Goal: Task Accomplishment & Management: Use online tool/utility

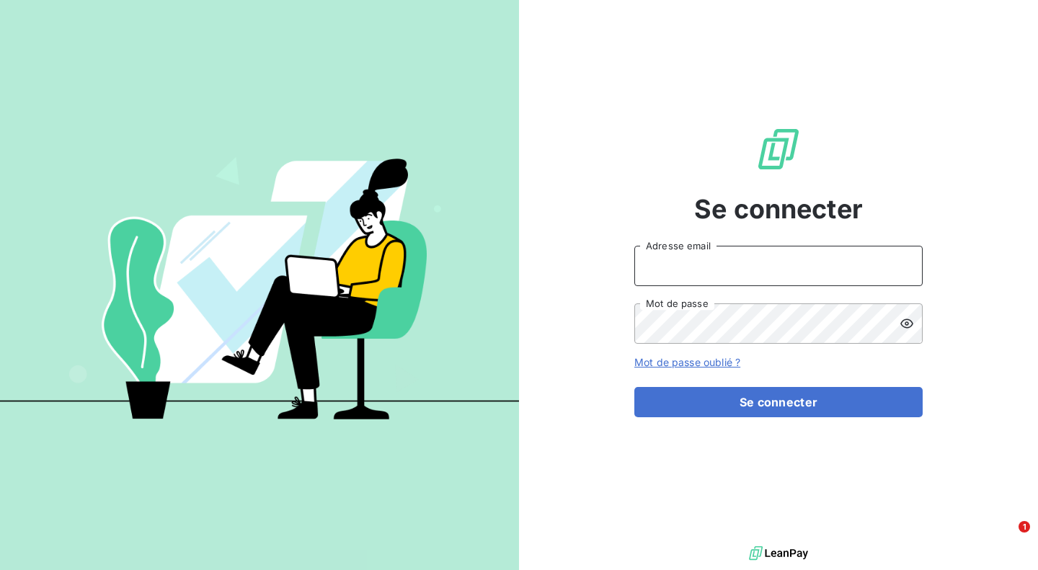
click at [666, 263] on input "Adresse email" at bounding box center [778, 266] width 288 height 40
type input "[EMAIL_ADDRESS][DOMAIN_NAME]"
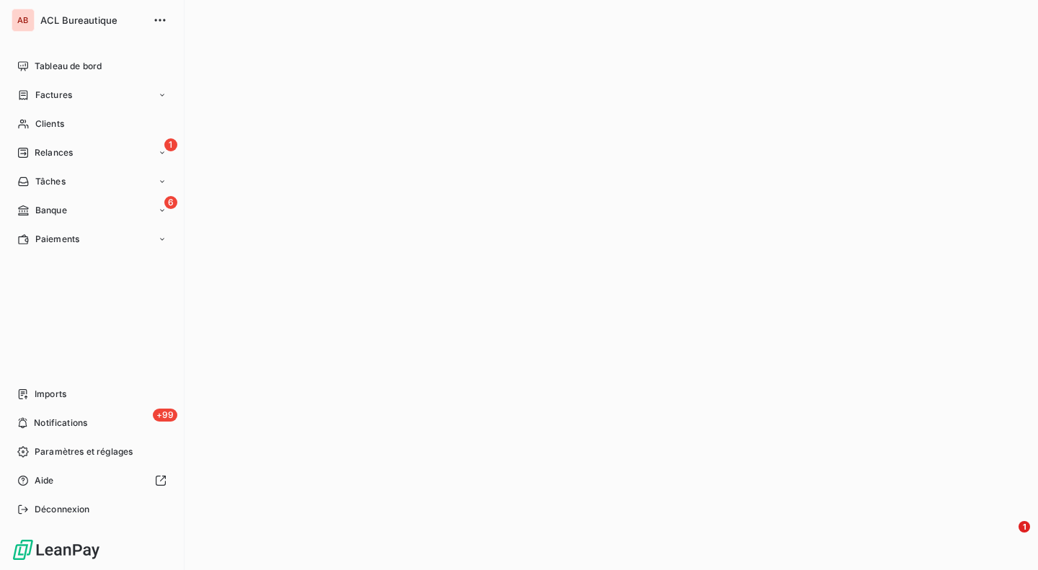
click at [65, 213] on span "Banque" at bounding box center [51, 210] width 32 height 13
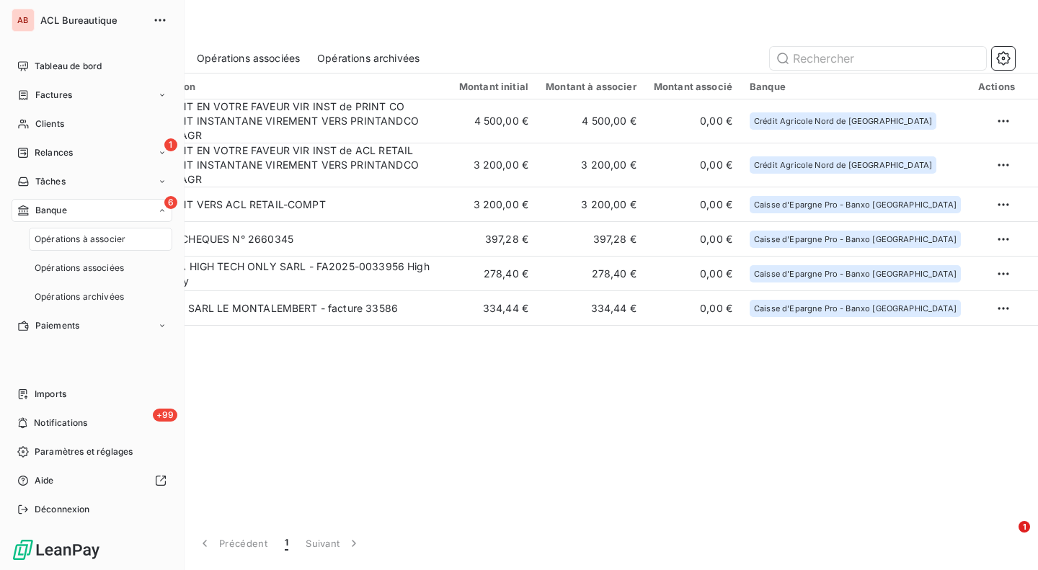
click at [66, 235] on span "Opérations à associer" at bounding box center [80, 239] width 91 height 13
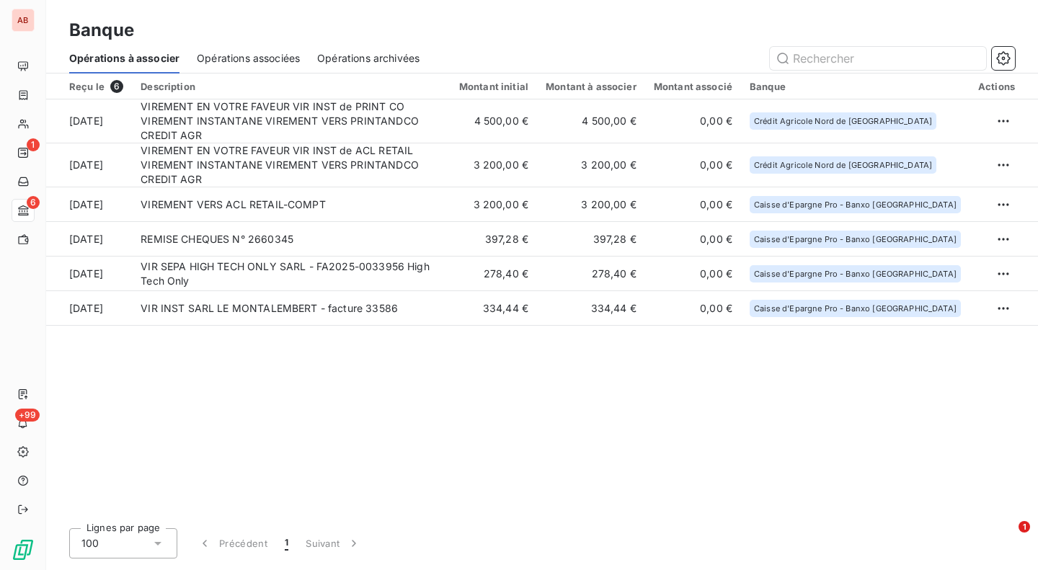
click at [1005, 113] on html "AB 1 6 +99 Banque Opérations à associer Opérations associées Opérations archivé…" at bounding box center [519, 285] width 1038 height 570
click at [994, 148] on div "Archiver l’opération" at bounding box center [952, 148] width 111 height 23
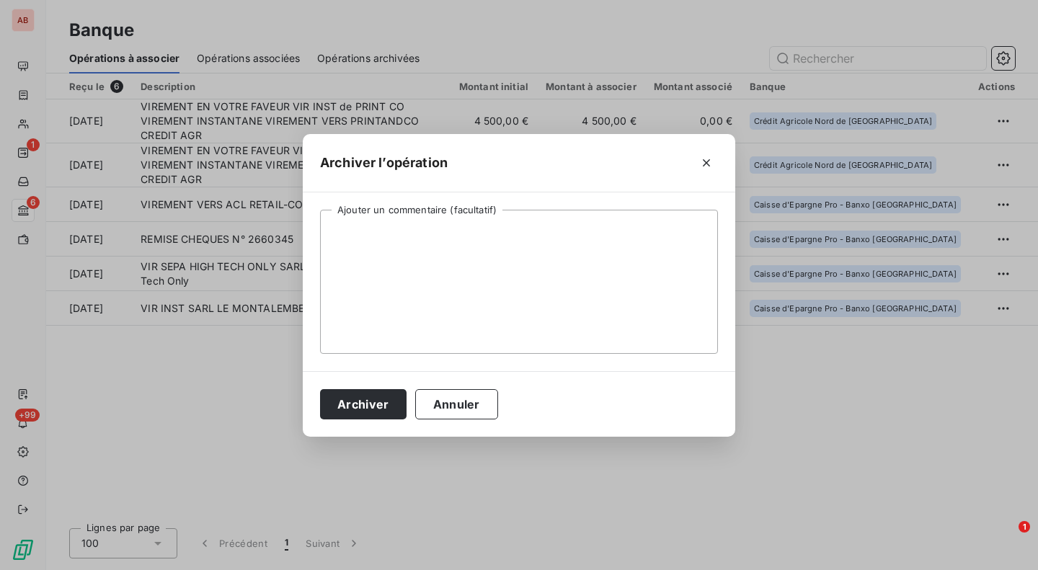
click at [385, 406] on button "Archiver" at bounding box center [363, 404] width 86 height 30
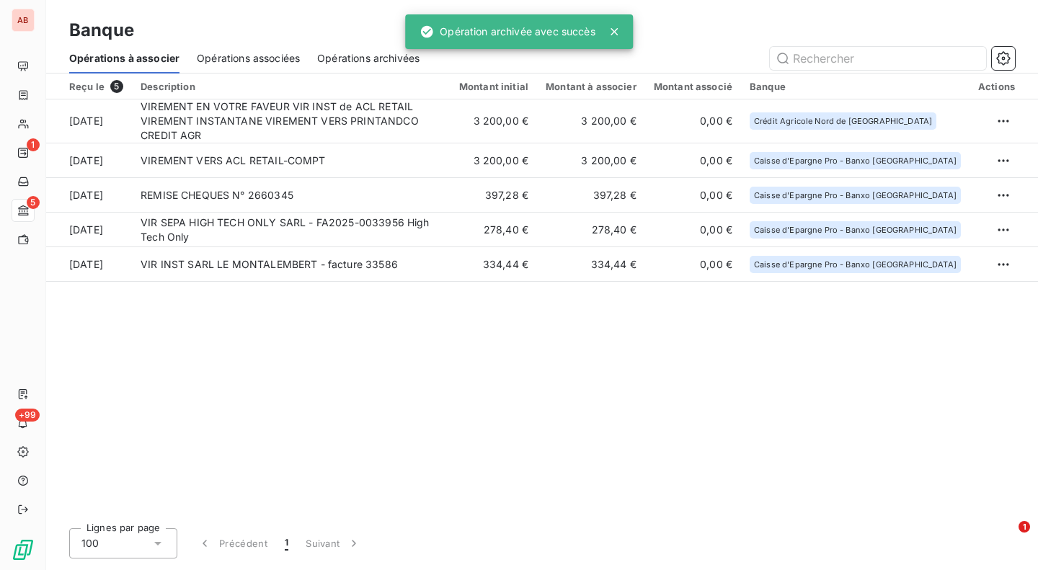
click at [982, 123] on td at bounding box center [1003, 121] width 68 height 44
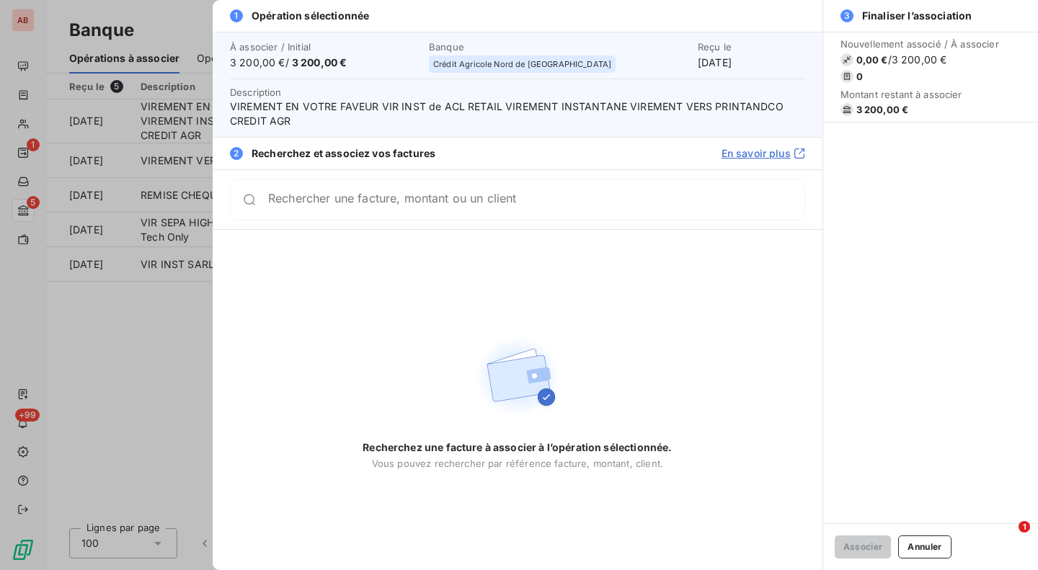
click at [906, 544] on button "Annuler" at bounding box center [924, 546] width 53 height 23
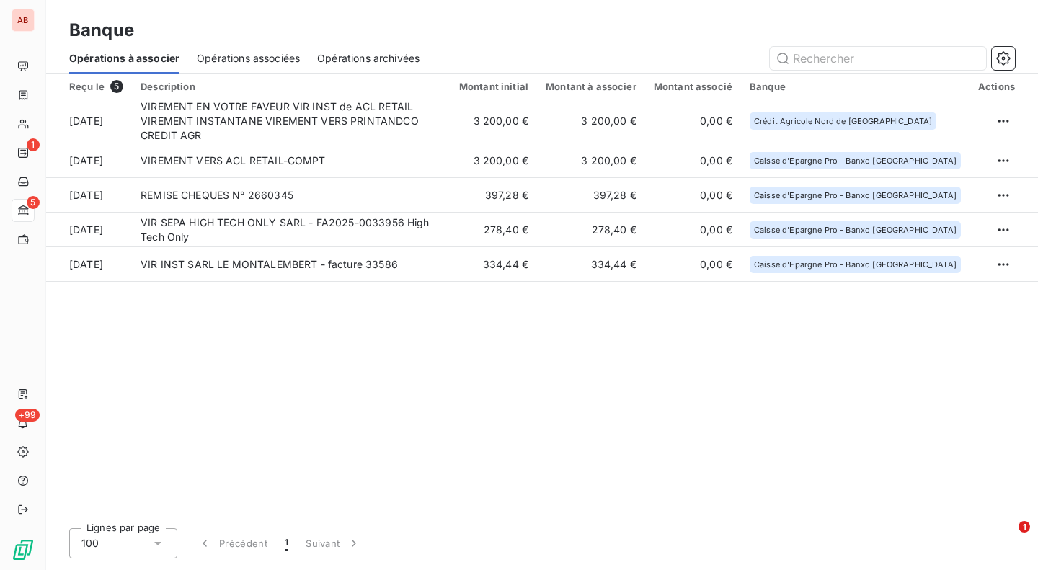
click at [1008, 125] on html "AB 1 5 +99 Banque Opérations à associer Opérations associées Opérations archivé…" at bounding box center [519, 285] width 1038 height 570
click at [982, 156] on div "Archiver l’opération" at bounding box center [952, 152] width 111 height 23
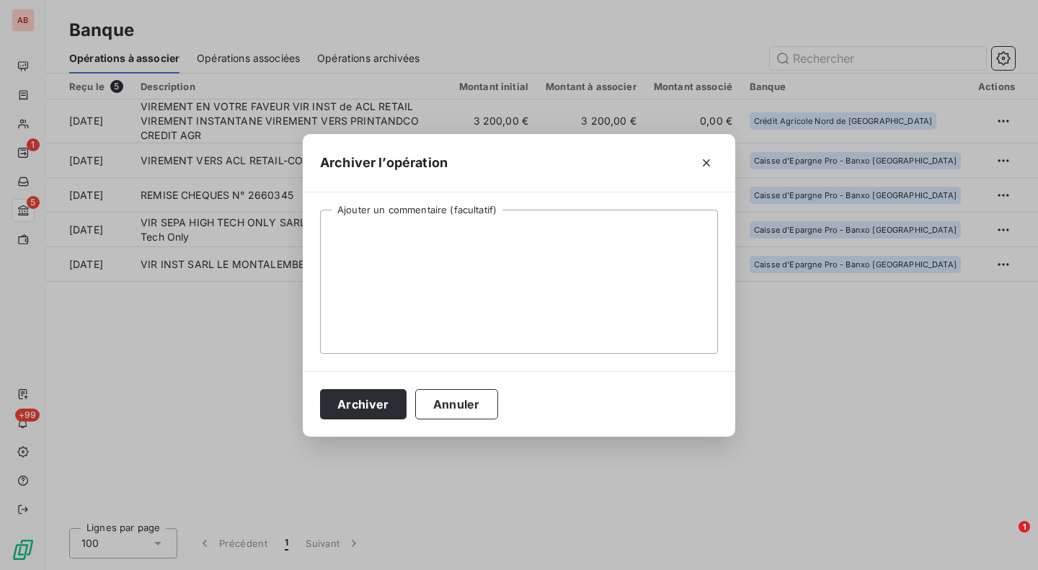
click at [365, 411] on button "Archiver" at bounding box center [363, 404] width 86 height 30
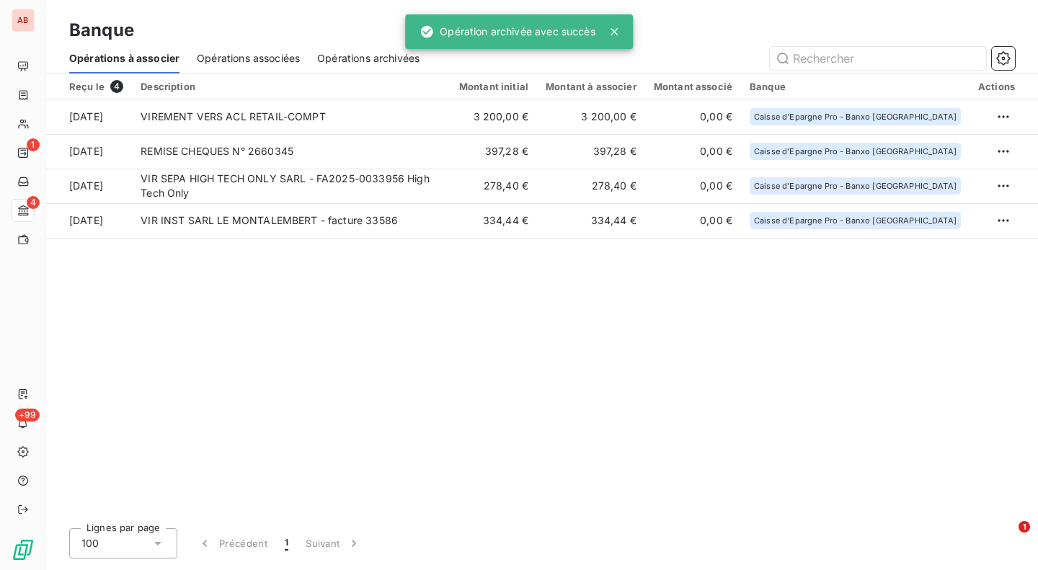
click at [999, 118] on html "AB 1 4 +99 Banque Opérations à associer Opérations associées Opérations archivé…" at bounding box center [519, 285] width 1038 height 570
click at [963, 154] on div "Archiver l’opération" at bounding box center [952, 148] width 111 height 23
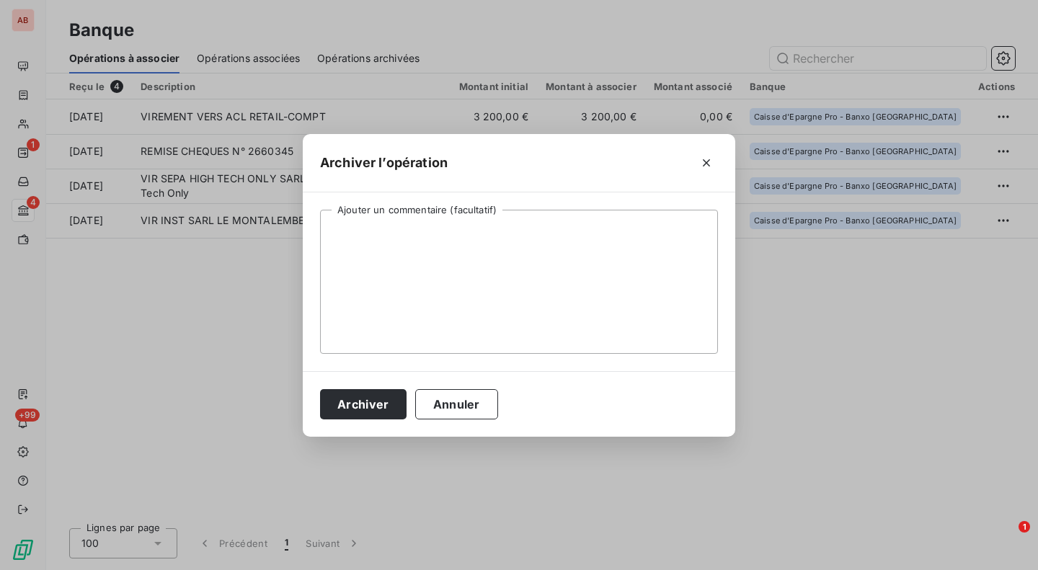
click at [370, 408] on button "Archiver" at bounding box center [363, 404] width 86 height 30
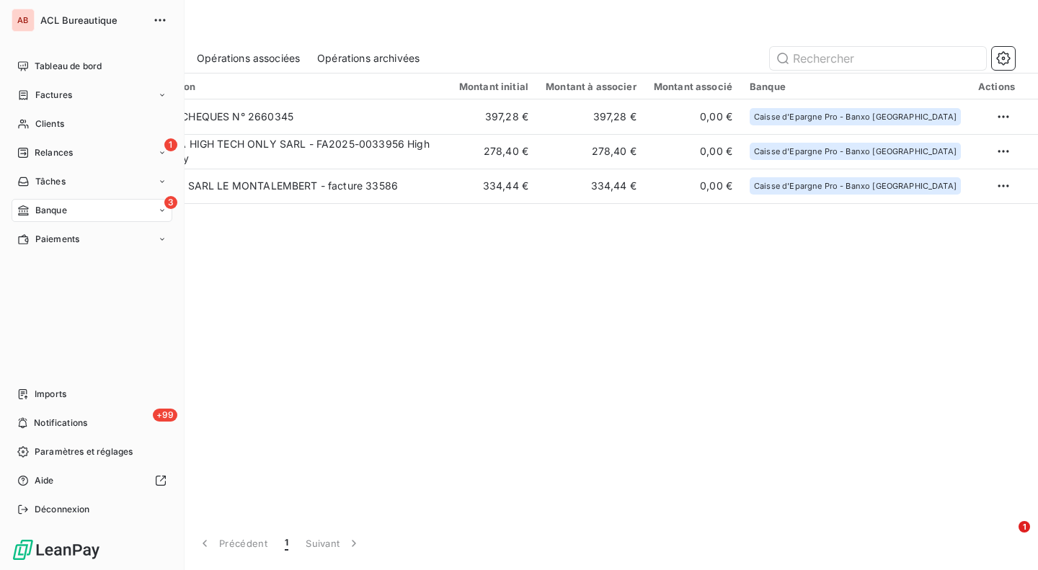
click at [44, 91] on span "Factures" at bounding box center [53, 95] width 37 height 13
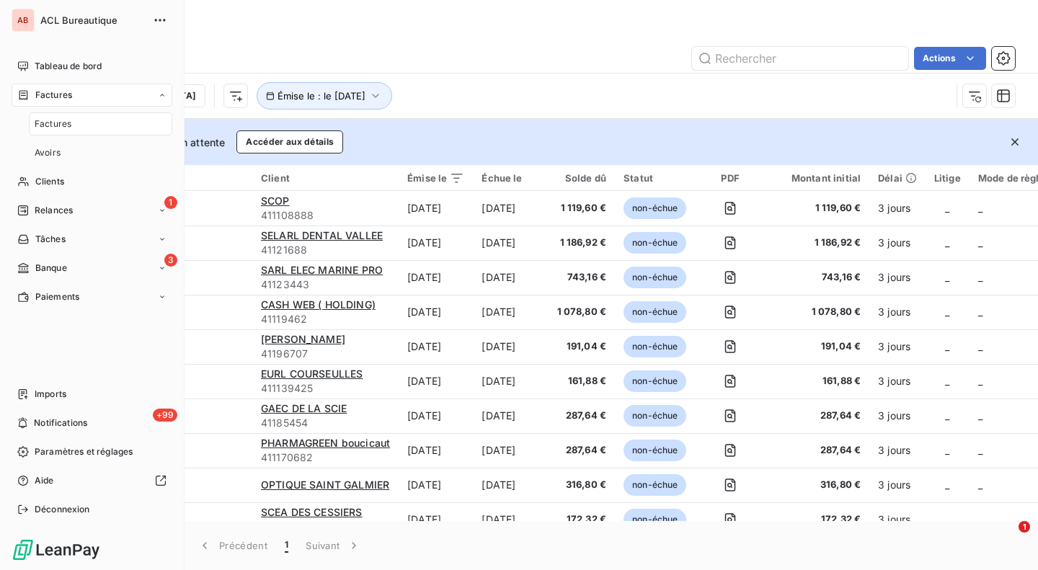
click at [69, 125] on span "Factures" at bounding box center [53, 123] width 37 height 13
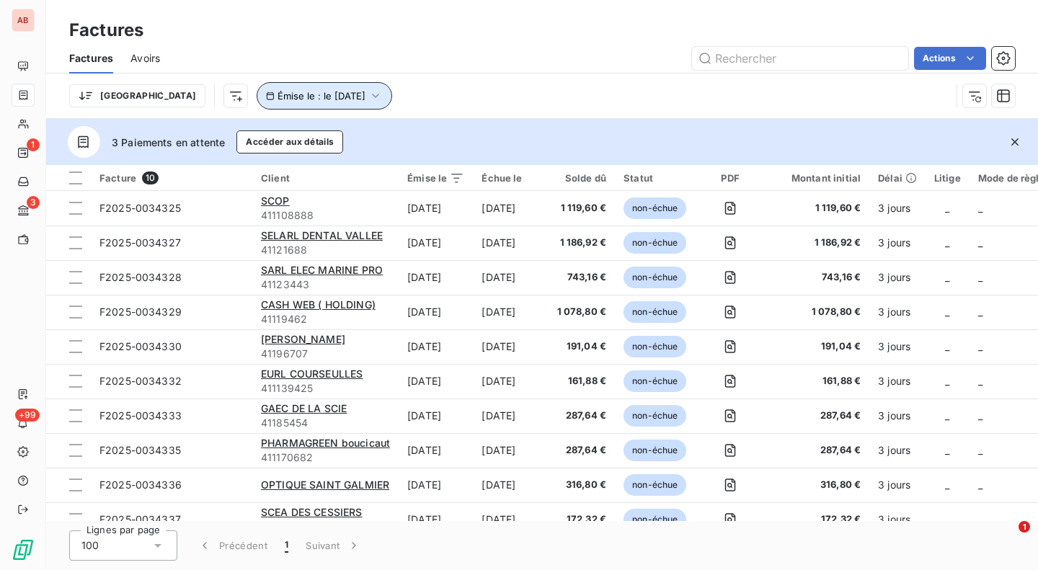
click at [342, 97] on button "Émise le : le [DATE]" at bounding box center [324, 95] width 135 height 27
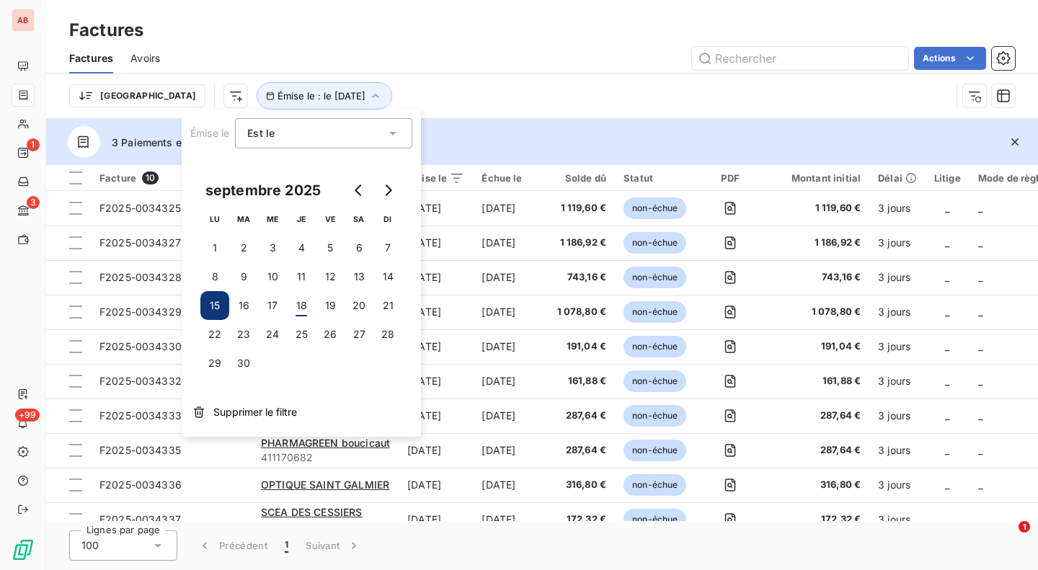
click at [280, 307] on button "17" at bounding box center [272, 305] width 29 height 29
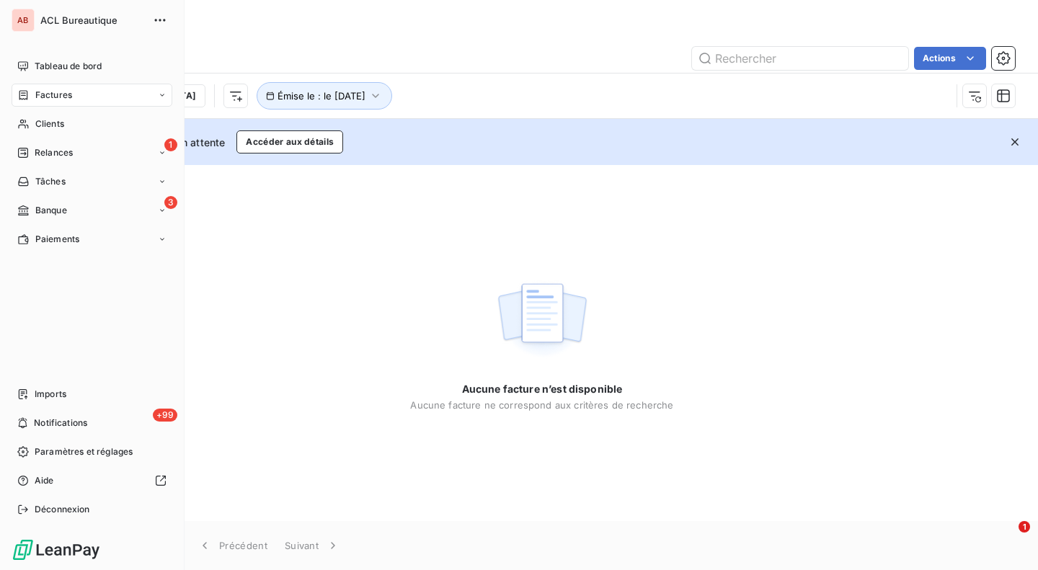
click at [43, 391] on span "Imports" at bounding box center [51, 394] width 32 height 13
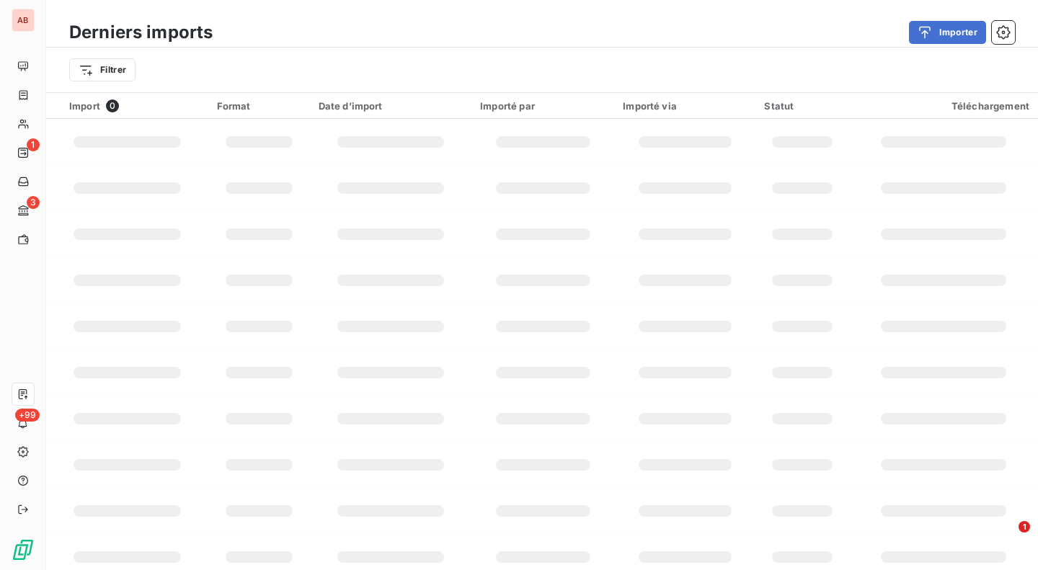
click at [942, 35] on button "Importer" at bounding box center [947, 32] width 77 height 23
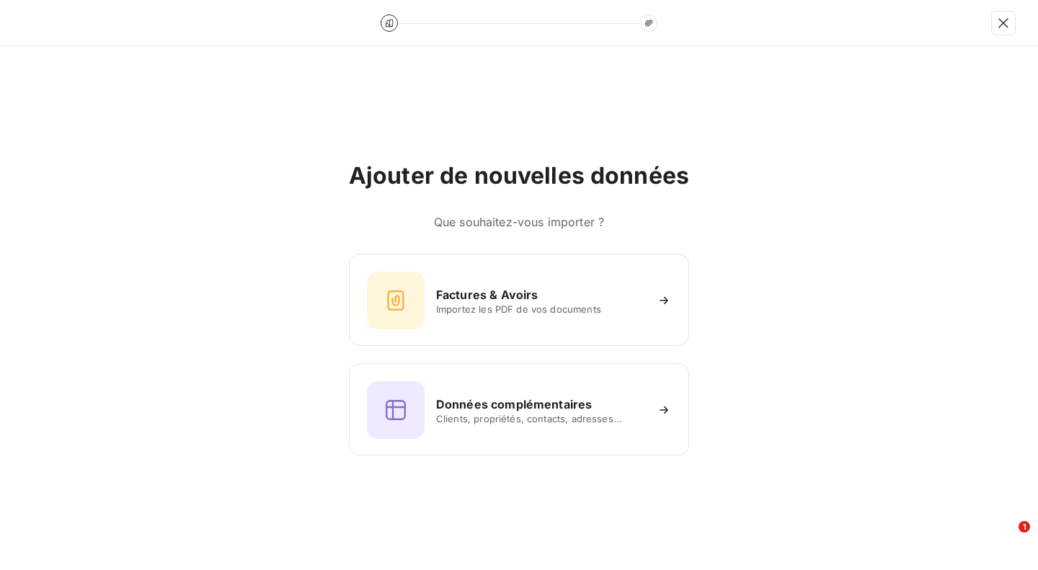
click at [488, 291] on h6 "Factures & Avoirs" at bounding box center [487, 294] width 102 height 17
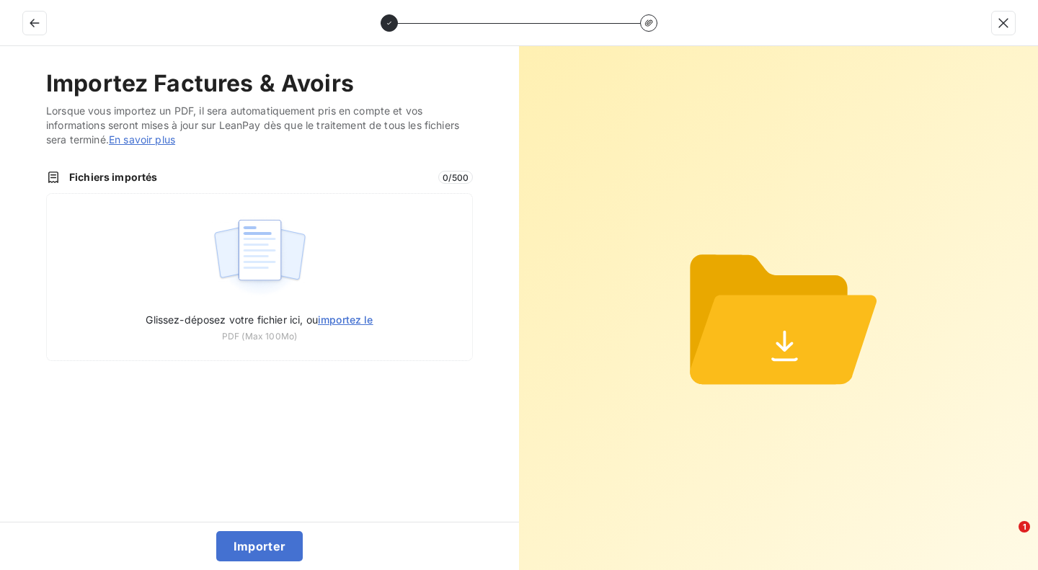
click at [298, 296] on img at bounding box center [260, 257] width 96 height 92
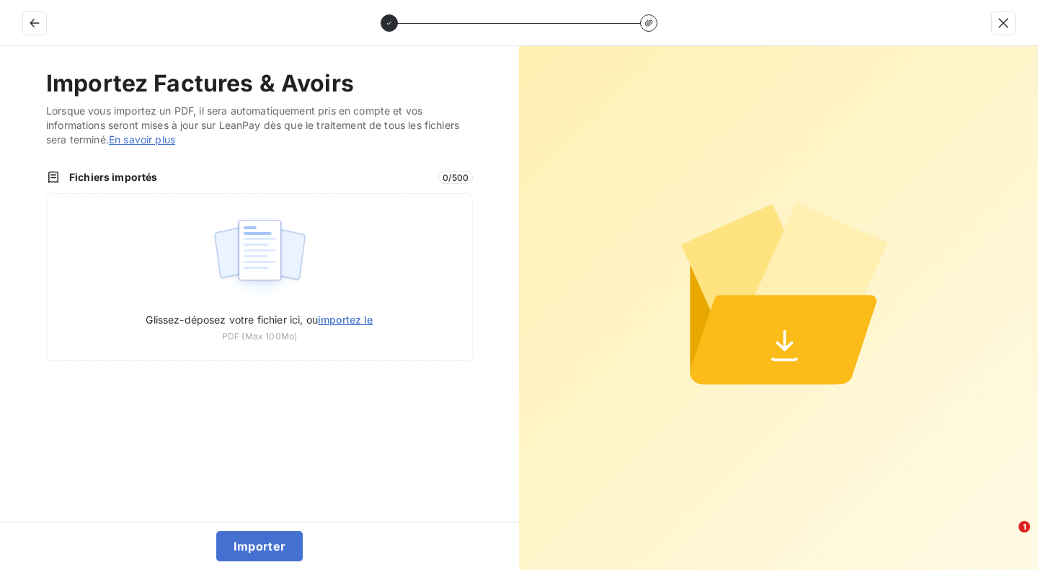
type input "C:\fakepath\F2025-0034366.pdf"
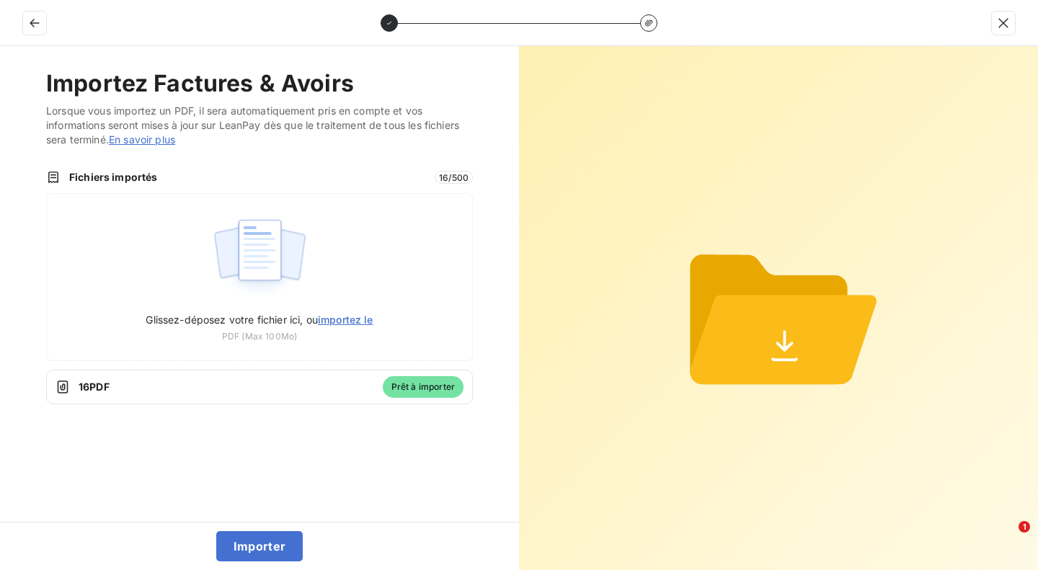
click at [241, 540] on button "Importer" at bounding box center [259, 546] width 87 height 30
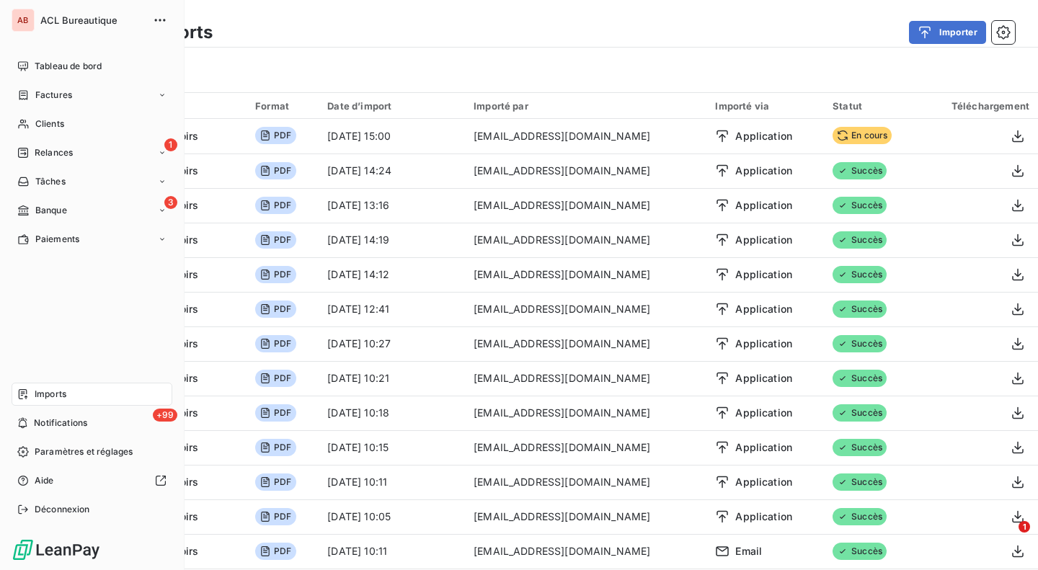
click at [81, 65] on span "Tableau de bord" at bounding box center [68, 66] width 67 height 13
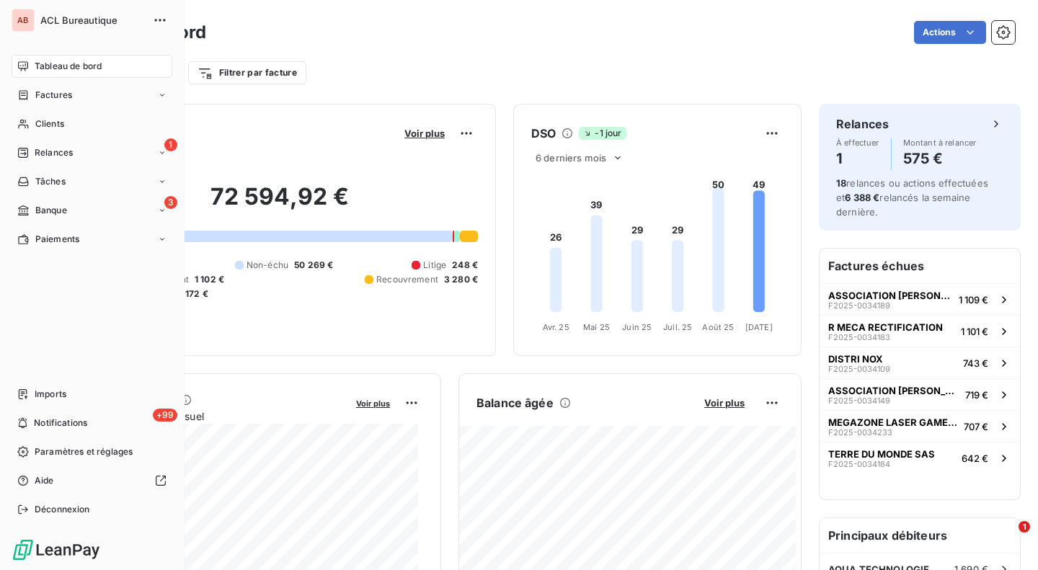
click at [92, 145] on div "1 Relances" at bounding box center [92, 152] width 161 height 23
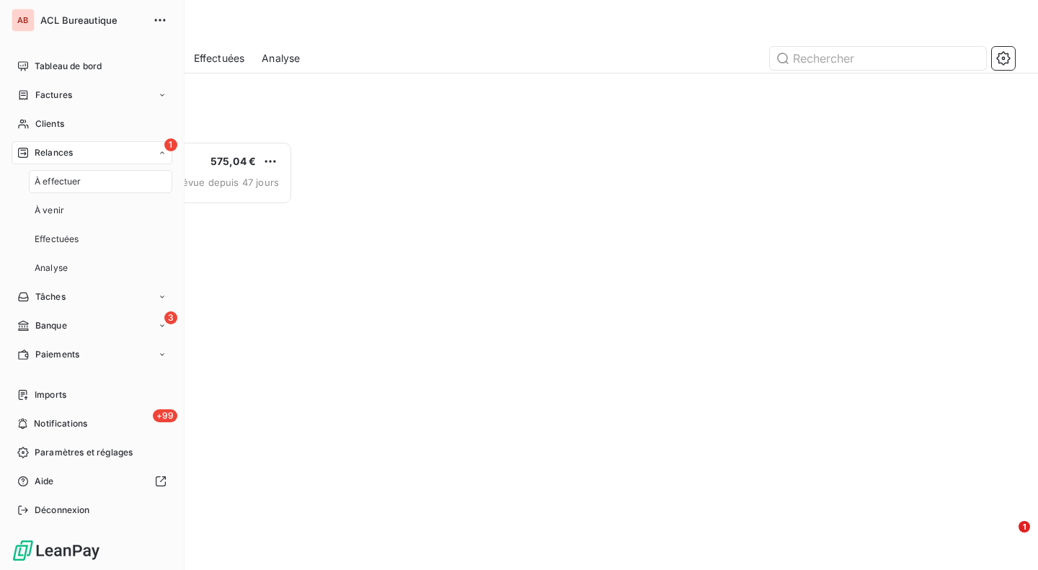
scroll to position [418, 213]
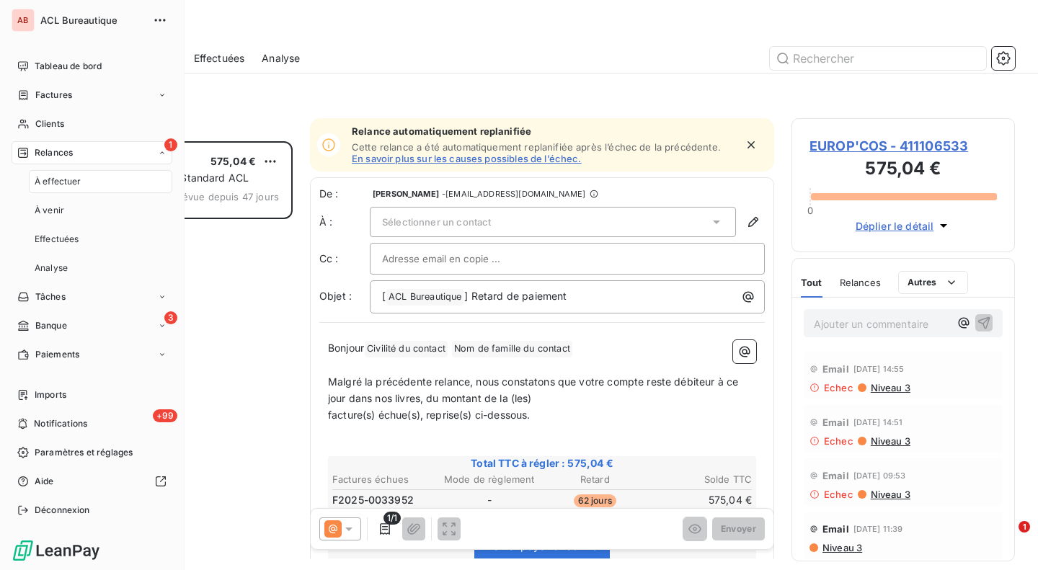
click at [94, 177] on div "À effectuer" at bounding box center [100, 181] width 143 height 23
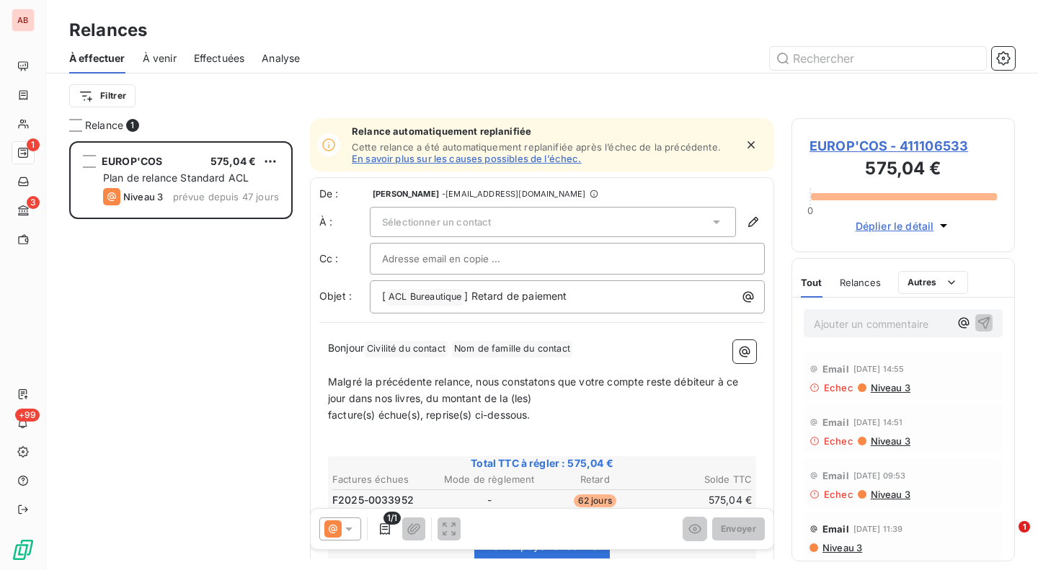
click at [173, 56] on span "À venir" at bounding box center [160, 58] width 34 height 14
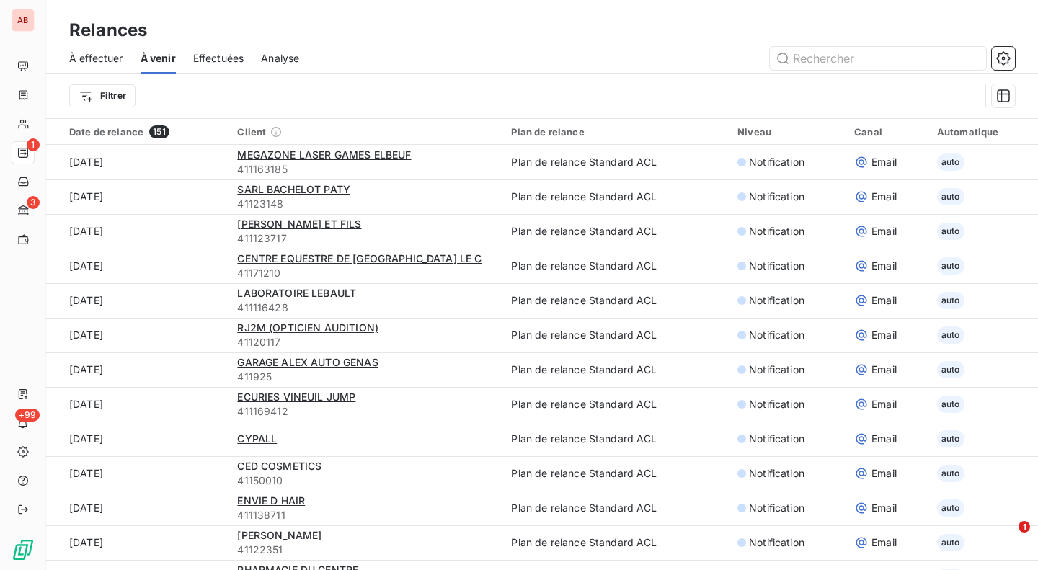
click at [205, 50] on div "Effectuées" at bounding box center [218, 58] width 51 height 30
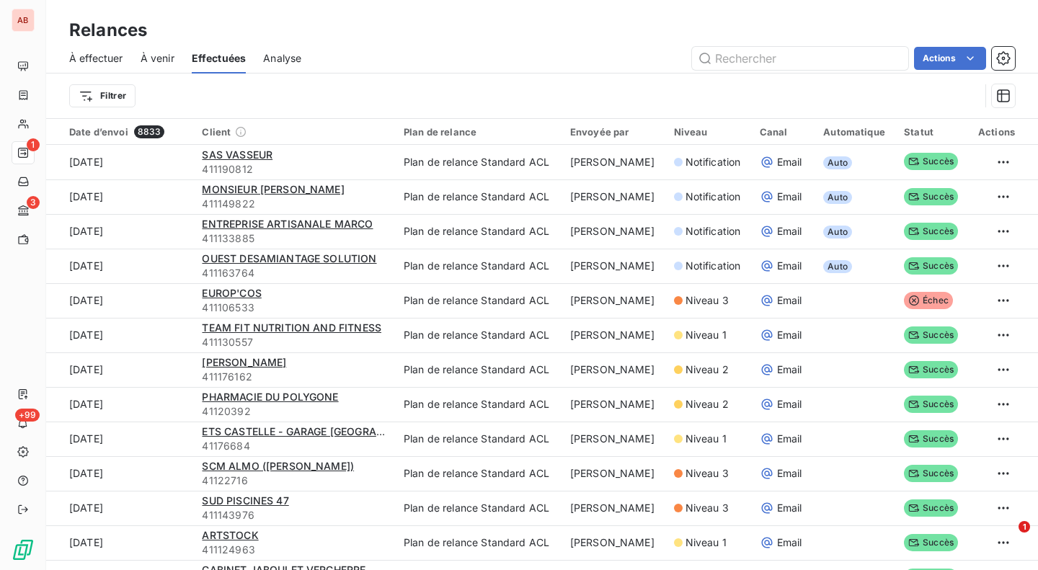
click at [82, 53] on span "À effectuer" at bounding box center [96, 58] width 54 height 14
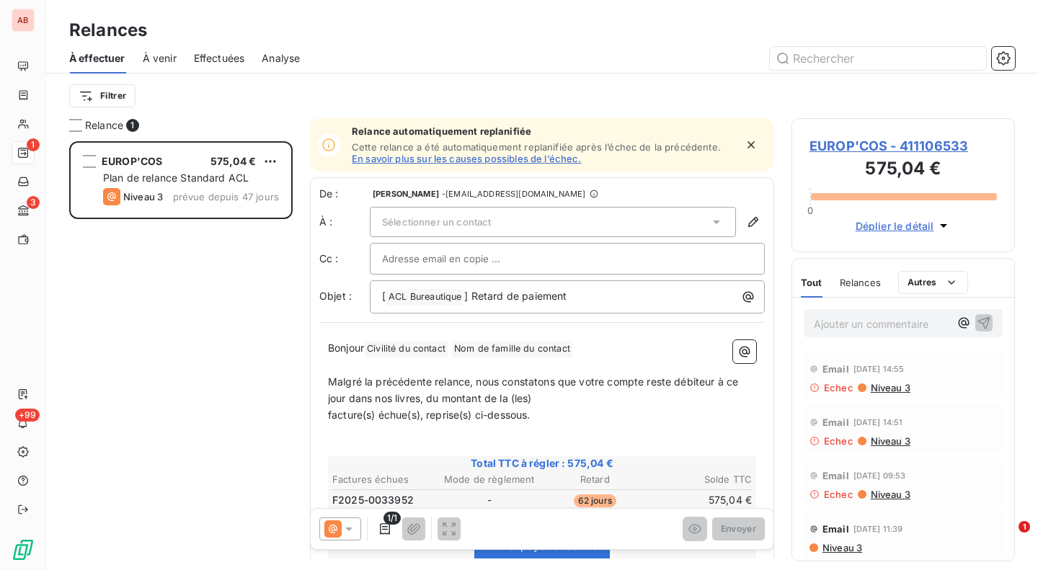
scroll to position [418, 213]
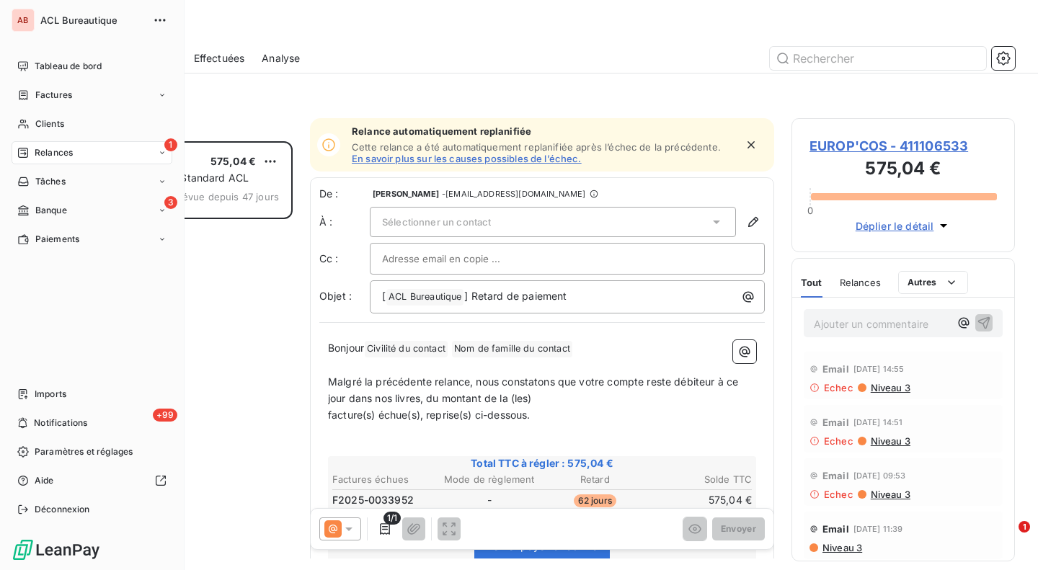
click at [23, 56] on div "Tableau de bord" at bounding box center [92, 66] width 161 height 23
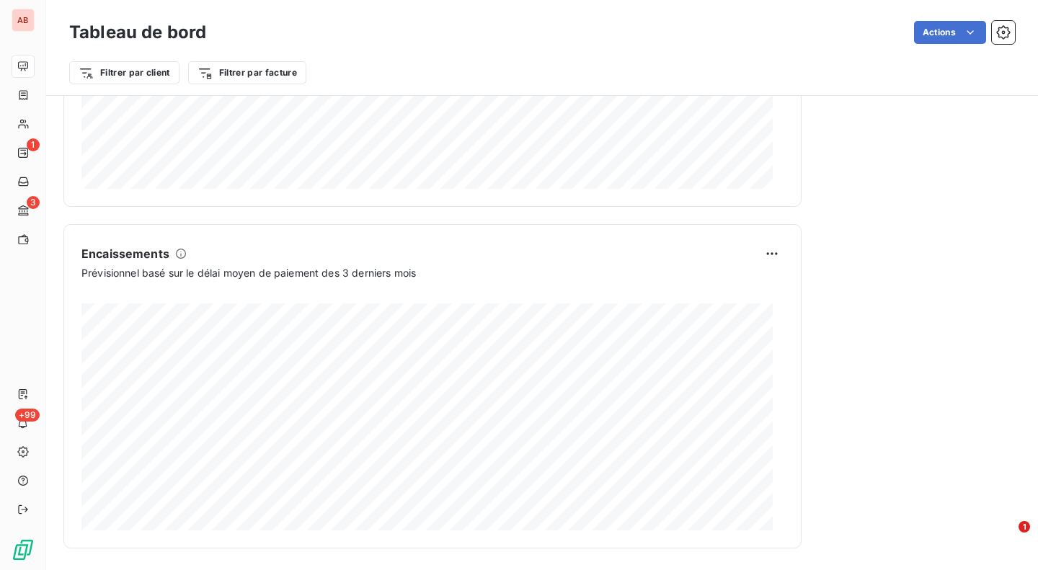
scroll to position [834, 0]
